Goal: Task Accomplishment & Management: Manage account settings

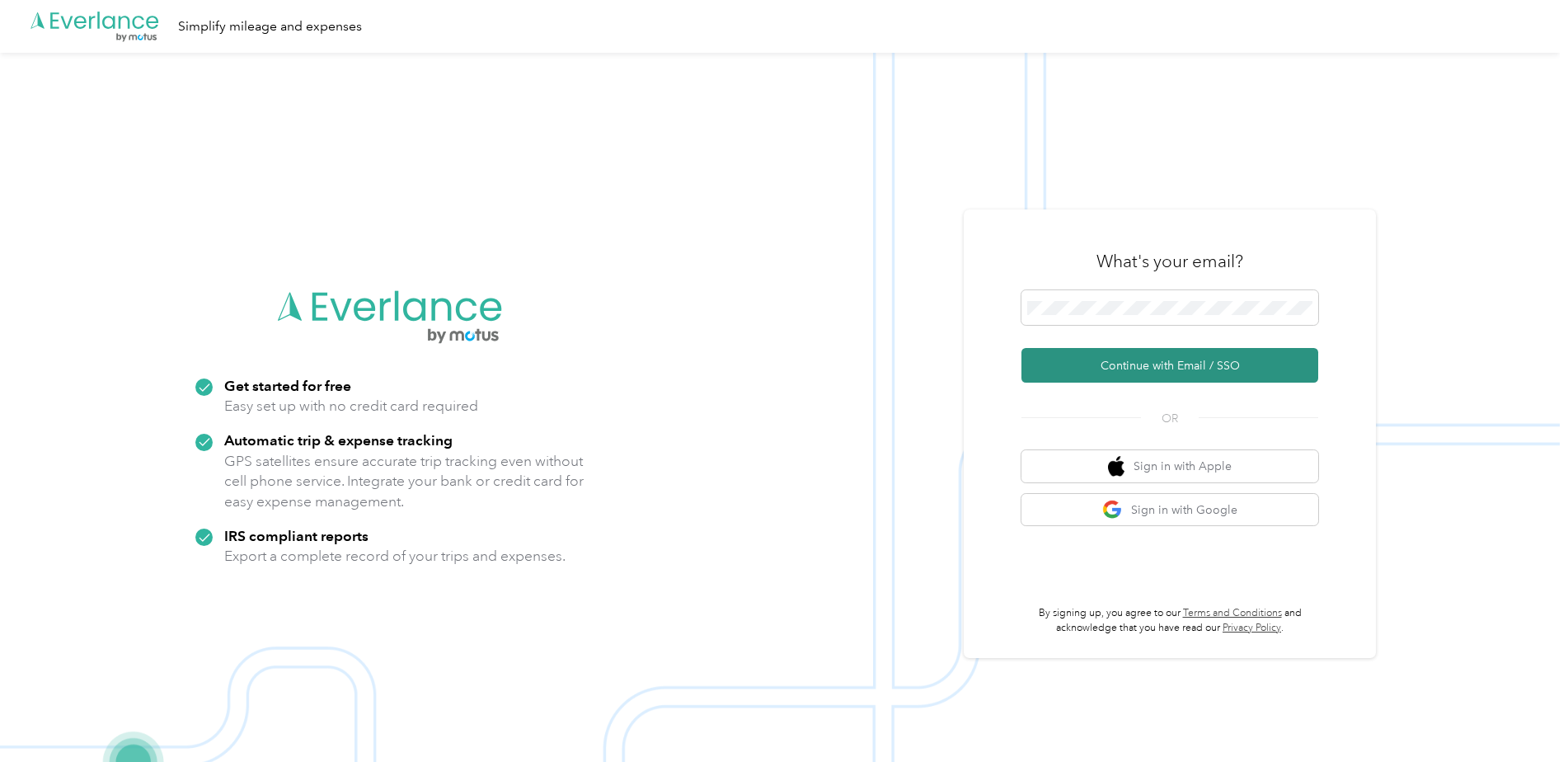
click at [1133, 355] on button "Continue with Email / SSO" at bounding box center [1169, 365] width 296 height 35
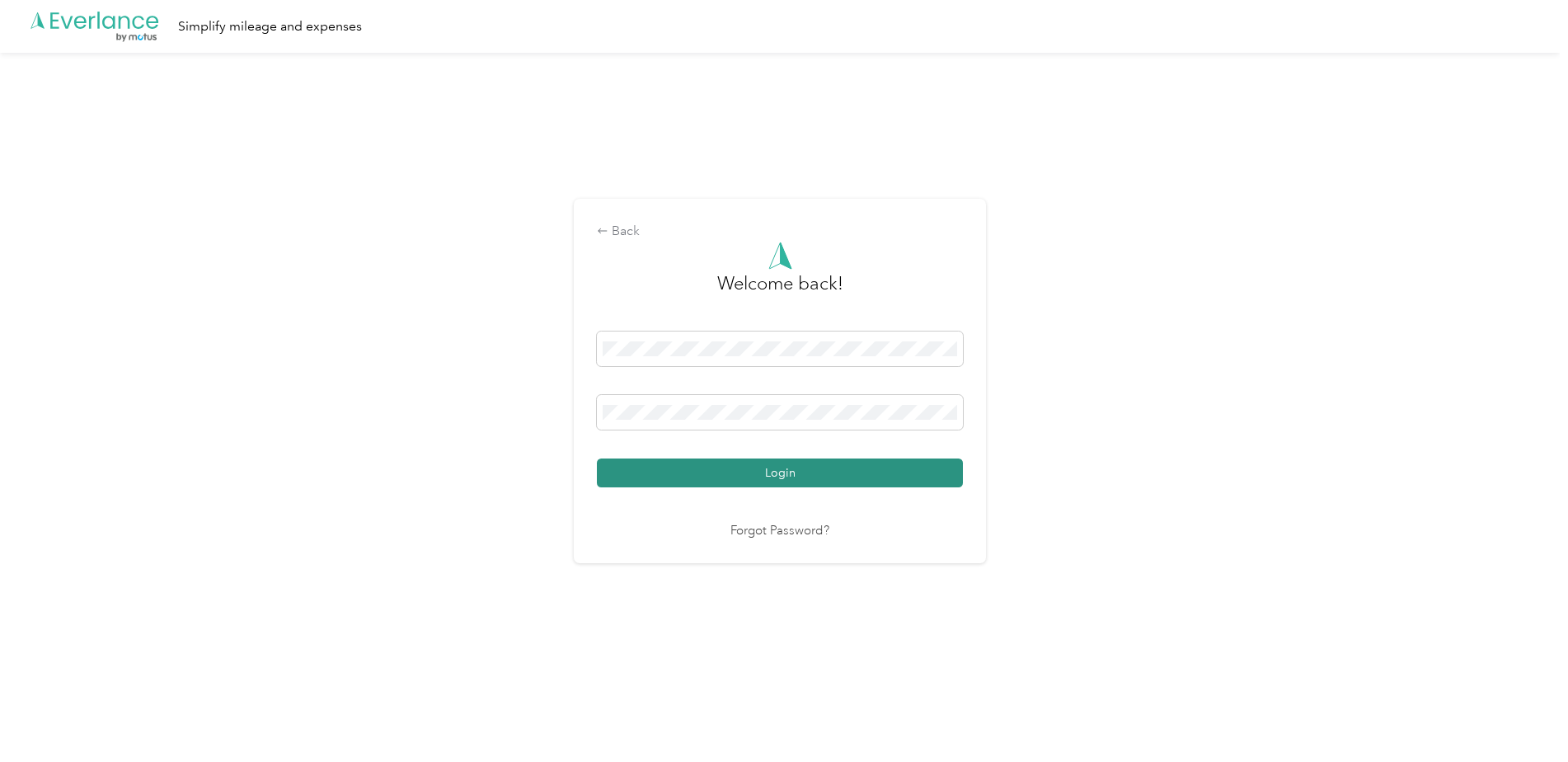
click at [808, 479] on button "Login" at bounding box center [779, 473] width 366 height 29
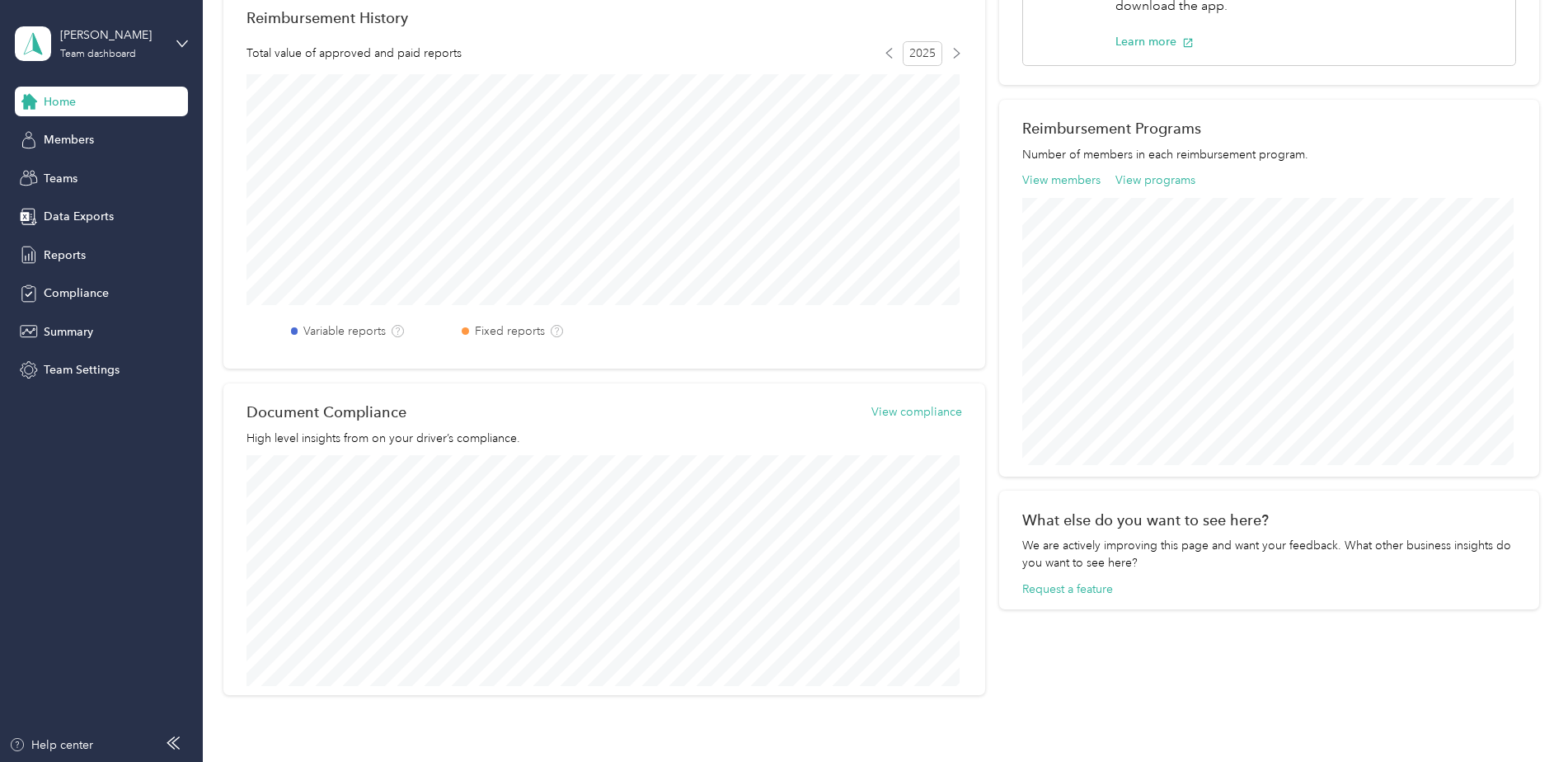
scroll to position [538, 0]
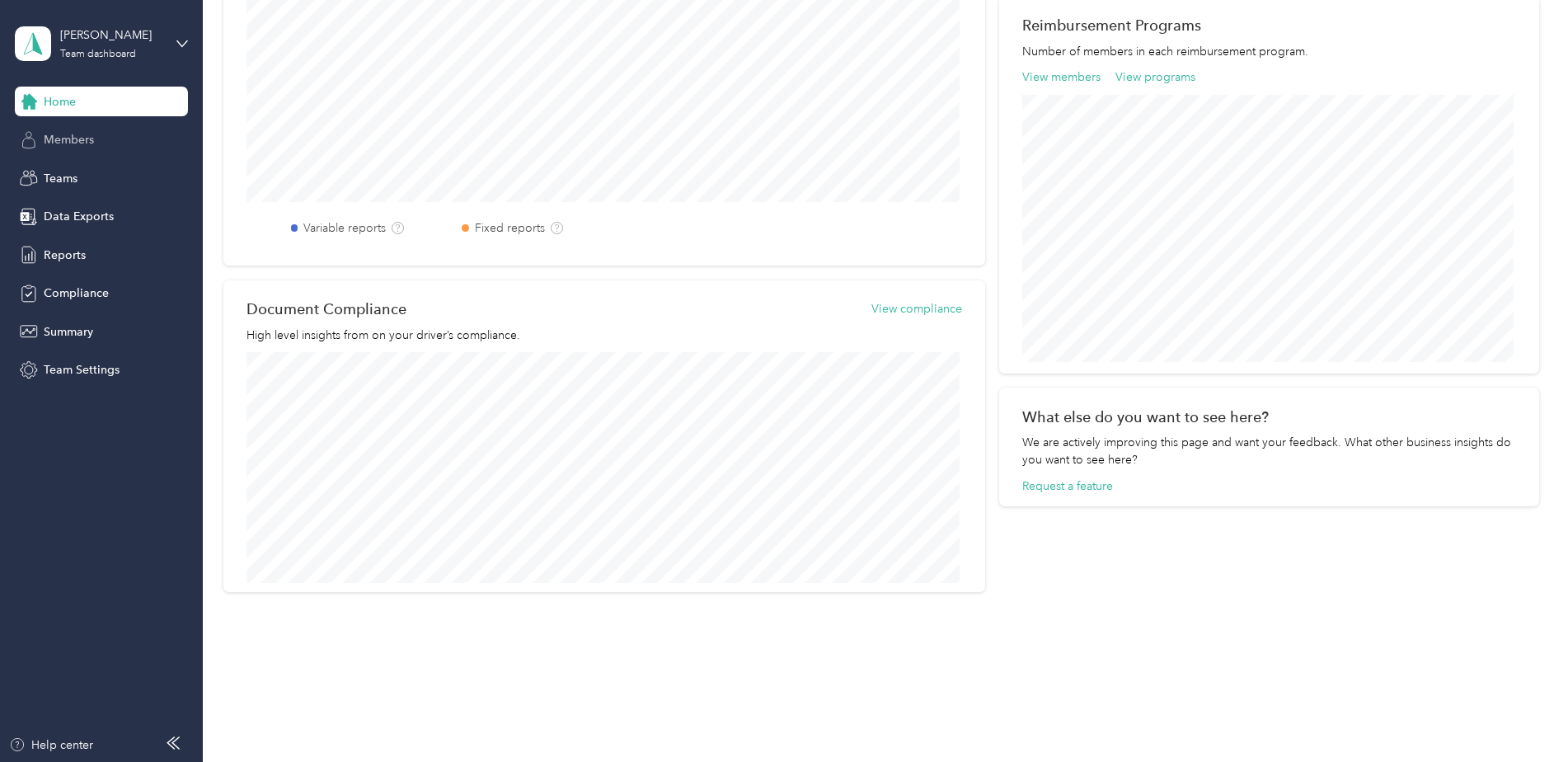
click at [71, 132] on span "Members" at bounding box center [69, 140] width 50 height 17
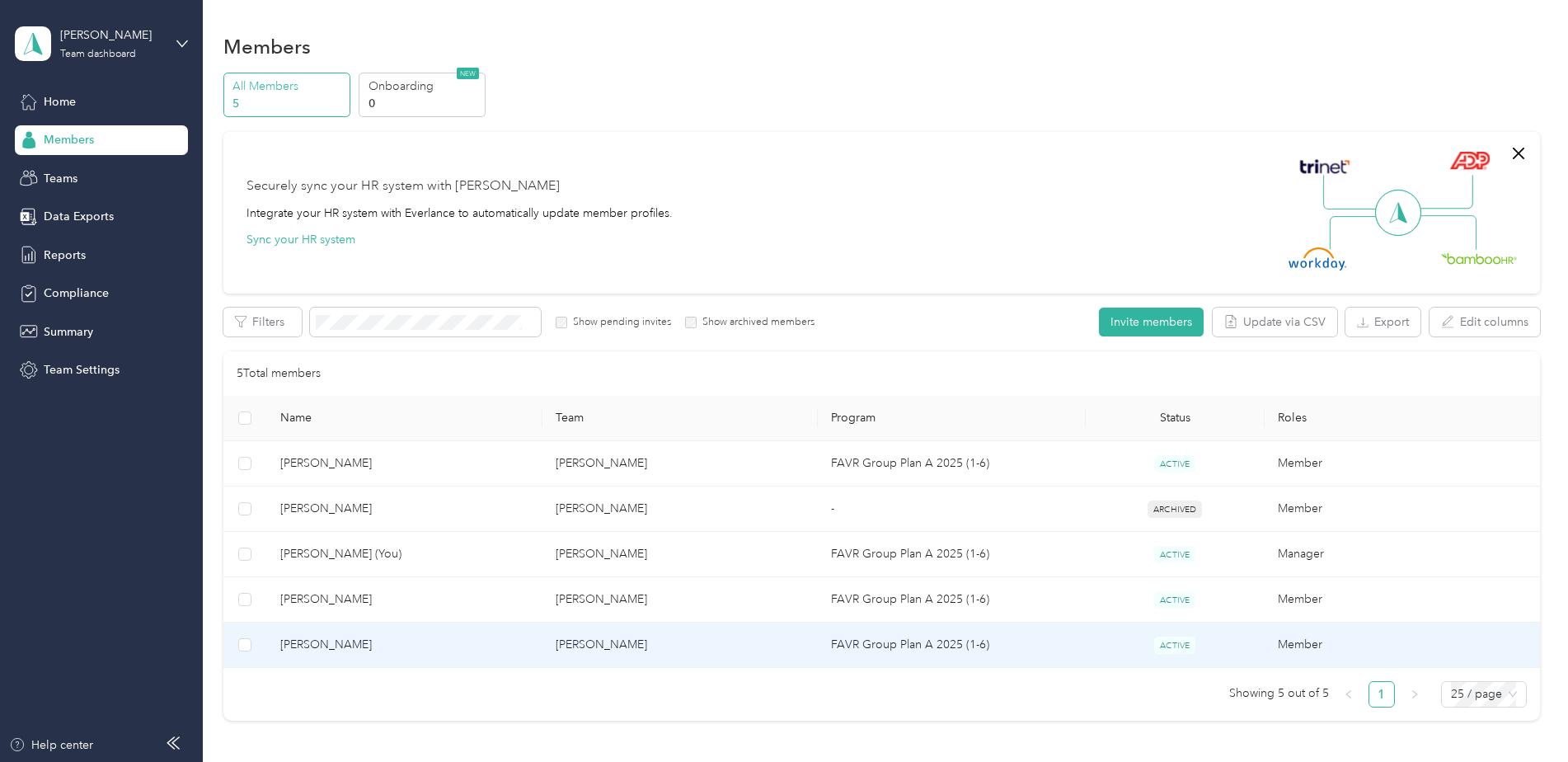
click at [328, 643] on span "[PERSON_NAME]" at bounding box center [405, 644] width 249 height 18
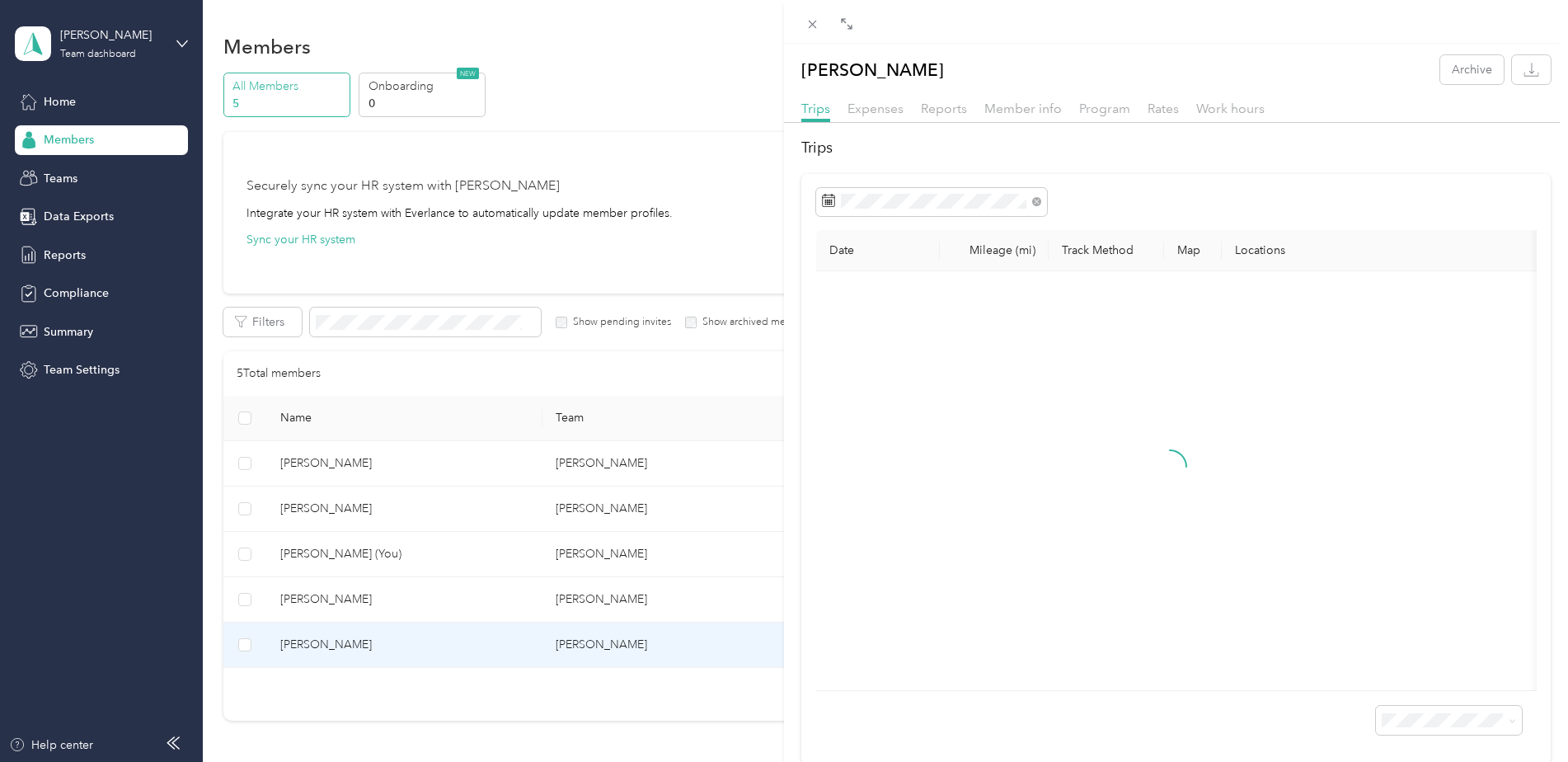
click at [70, 262] on div "[PERSON_NAME] Archive Trips Expenses Reports Member info Program Rates Work hou…" at bounding box center [784, 381] width 1568 height 762
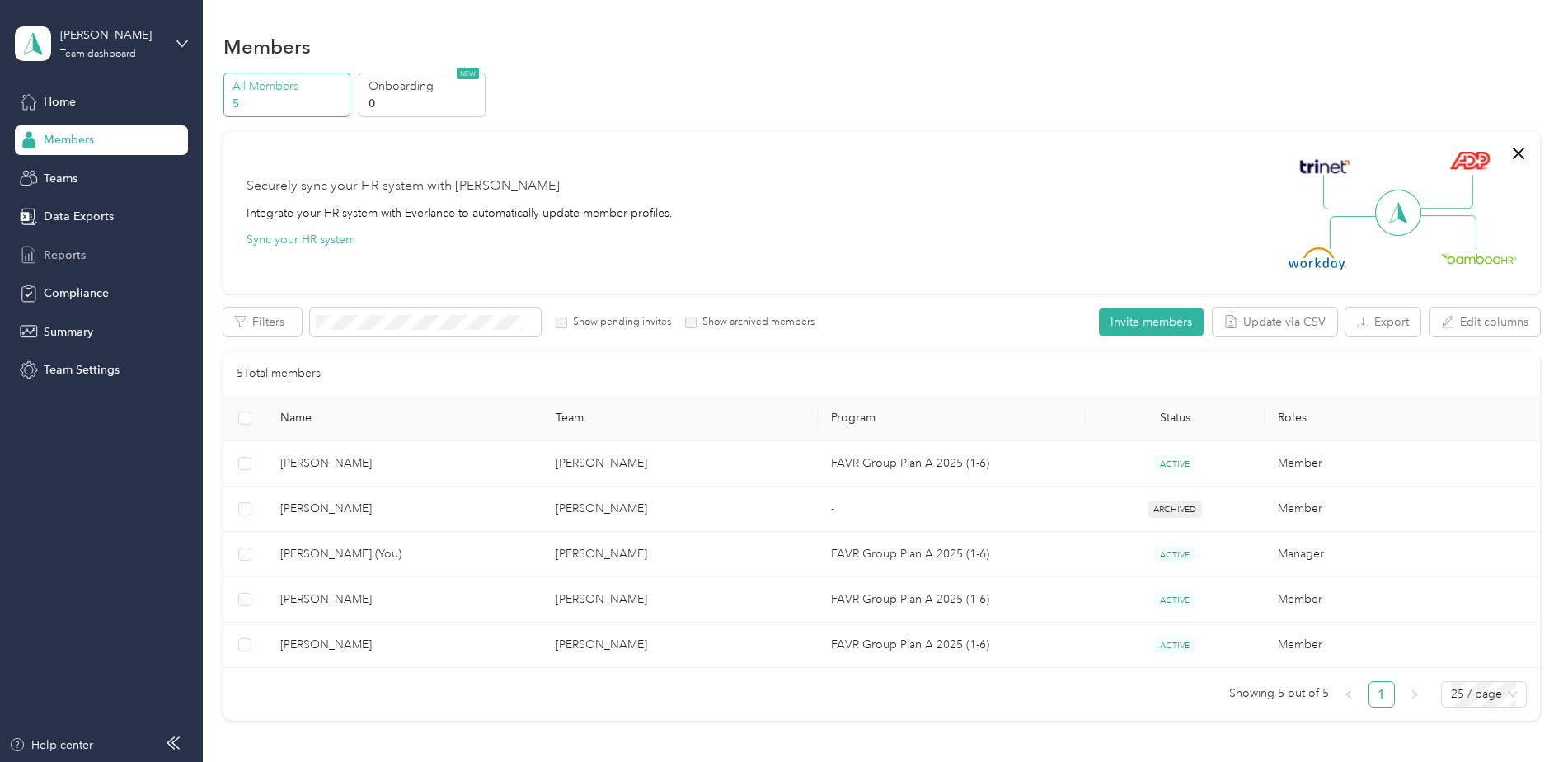
click at [70, 252] on span "Reports" at bounding box center [65, 255] width 42 height 17
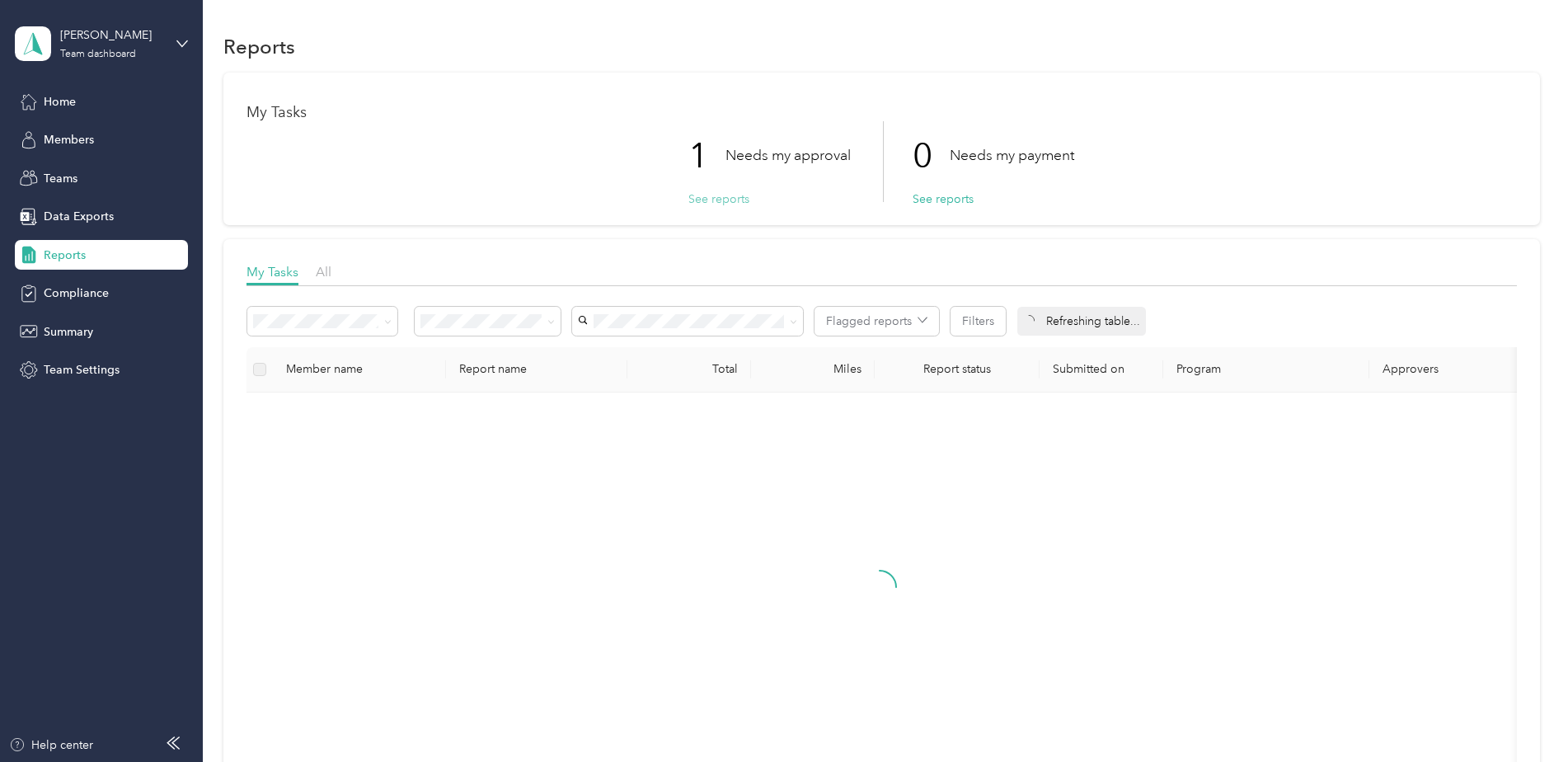
click at [713, 198] on button "See reports" at bounding box center [718, 199] width 61 height 17
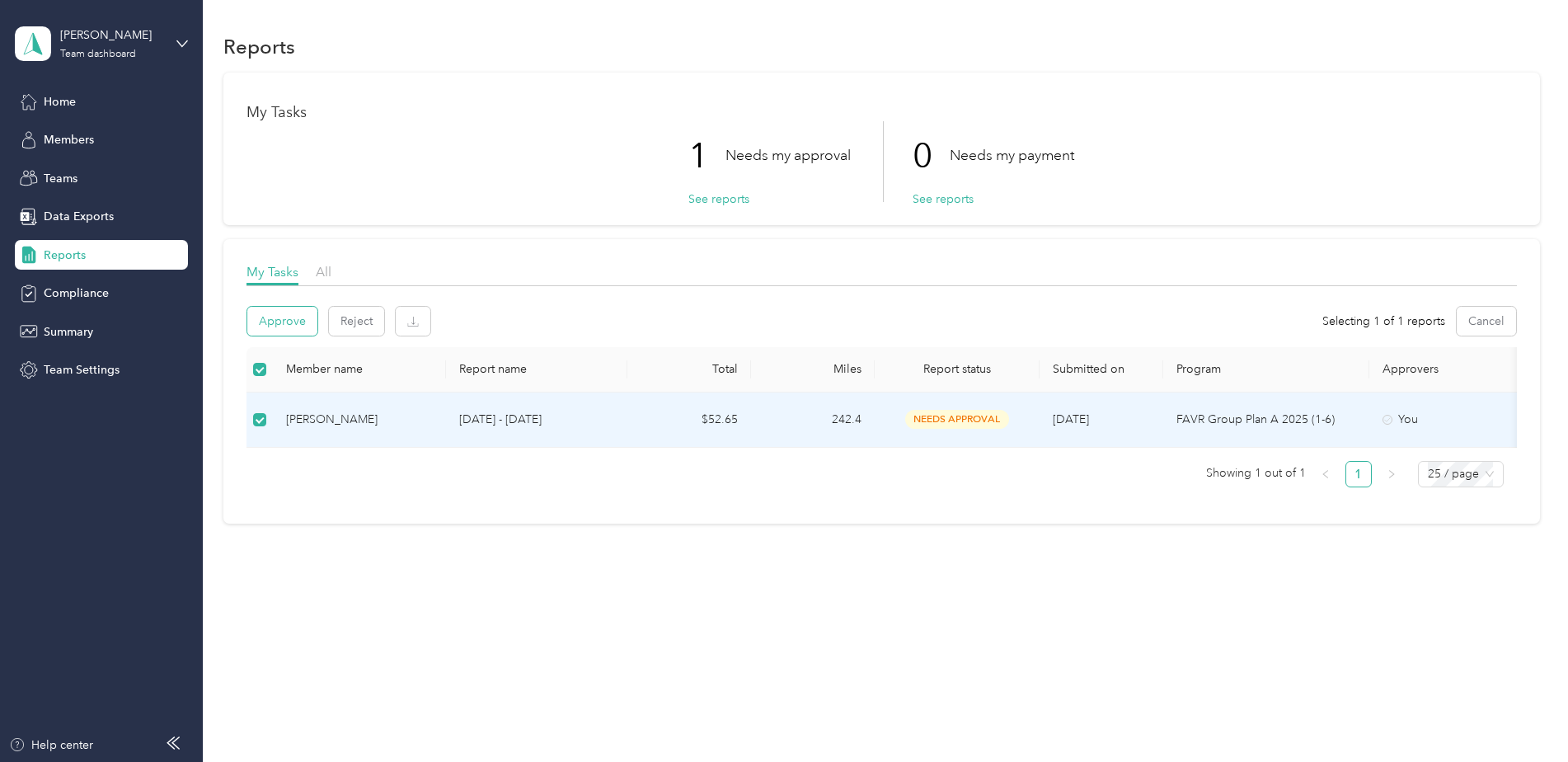
click at [290, 313] on button "Approve" at bounding box center [282, 322] width 70 height 29
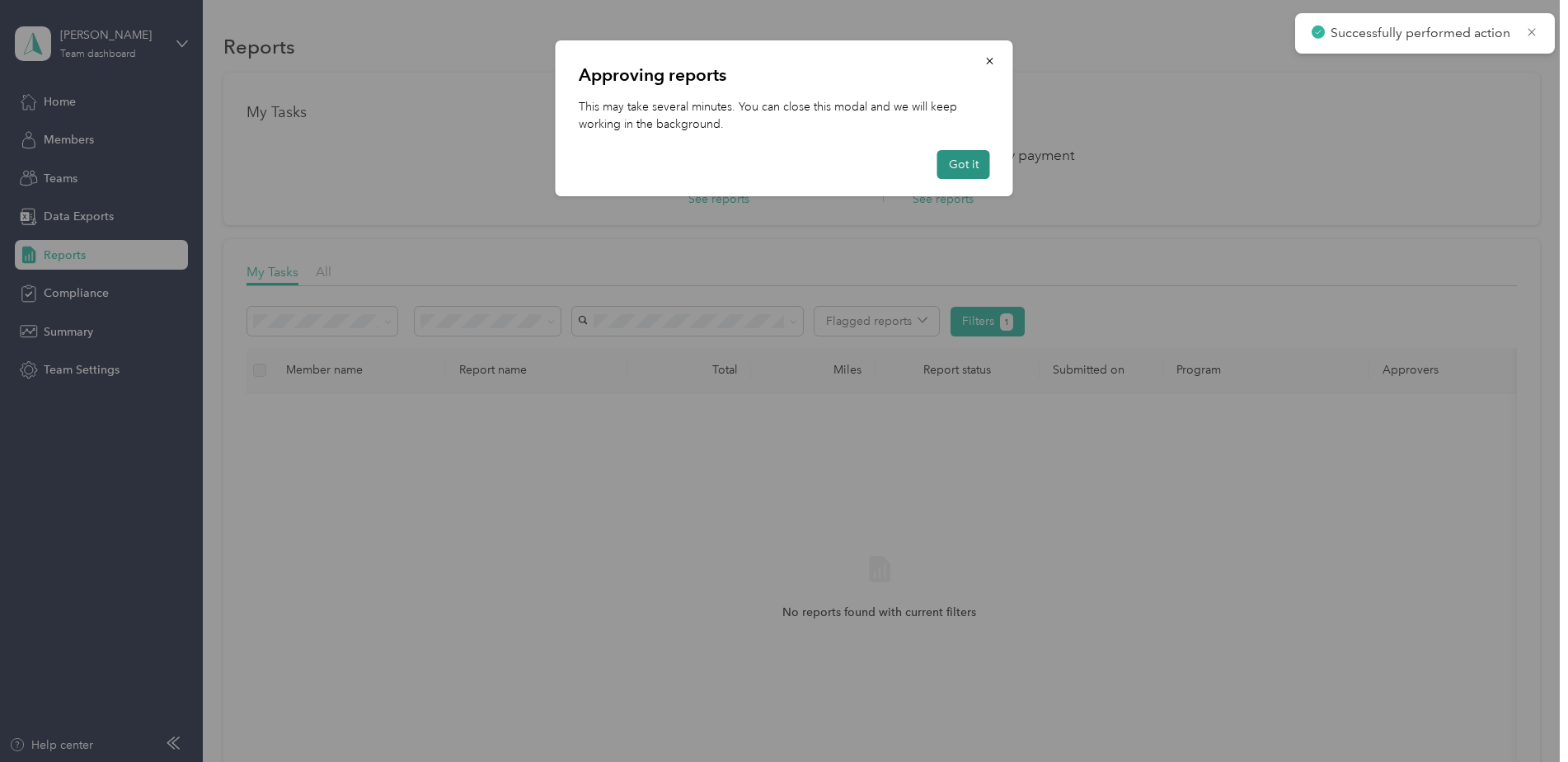
click at [970, 160] on button "Got it" at bounding box center [964, 164] width 53 height 29
